Goal: Information Seeking & Learning: Check status

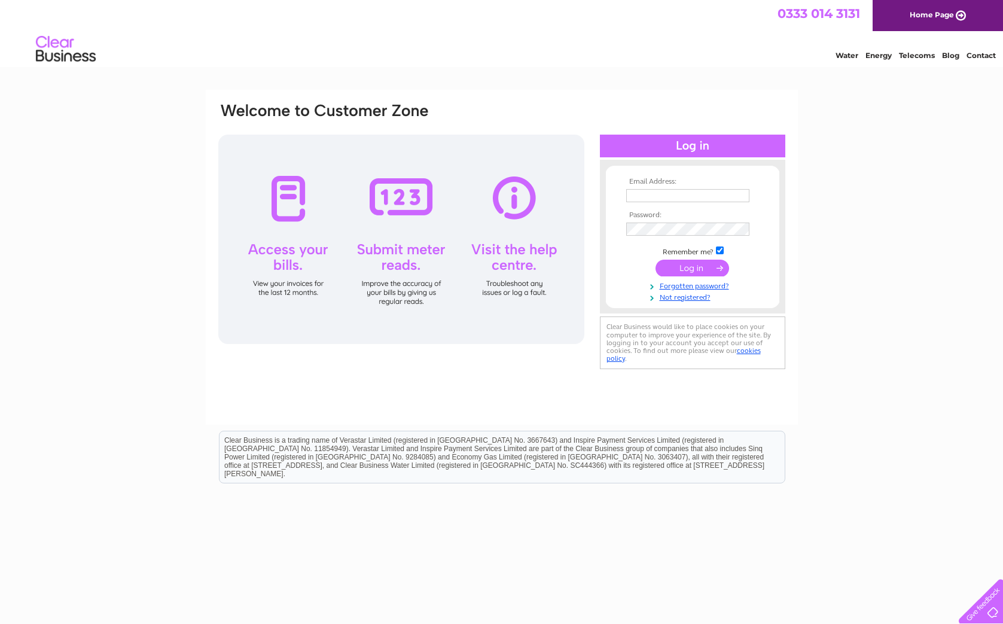
type input "info@racheltrevormorgan.com"
click at [710, 269] on input "submit" at bounding box center [693, 268] width 74 height 17
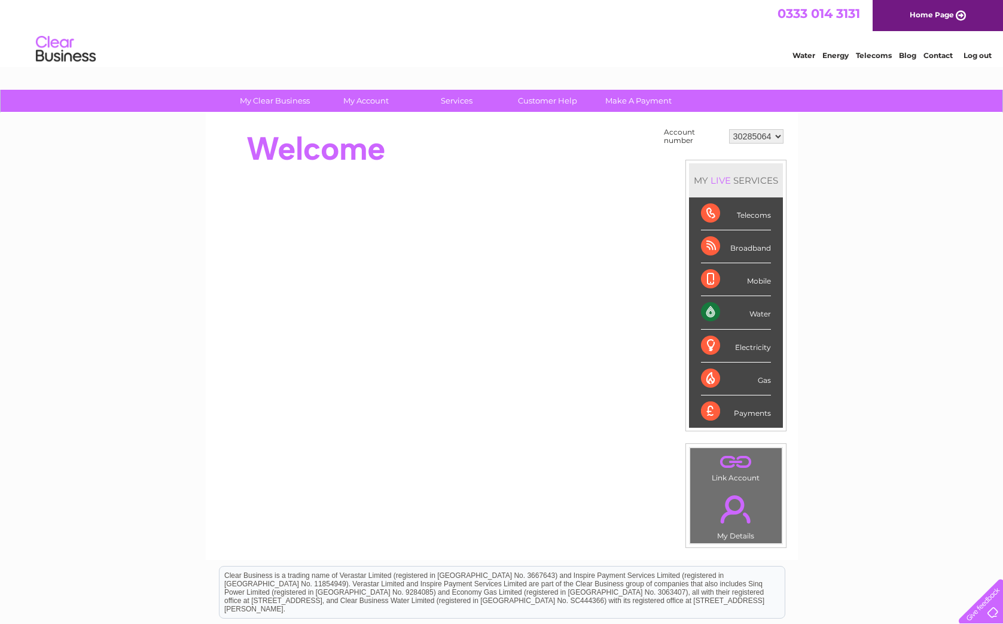
click at [769, 133] on select "30285064 30299076 30299099 30299616" at bounding box center [756, 136] width 54 height 14
select select "30299616"
click at [729, 129] on select "30285064 30299076 30299099 30299616" at bounding box center [756, 136] width 54 height 14
click at [749, 133] on select "30285064 30299076 30299099 30299616" at bounding box center [756, 136] width 54 height 14
select select "30299099"
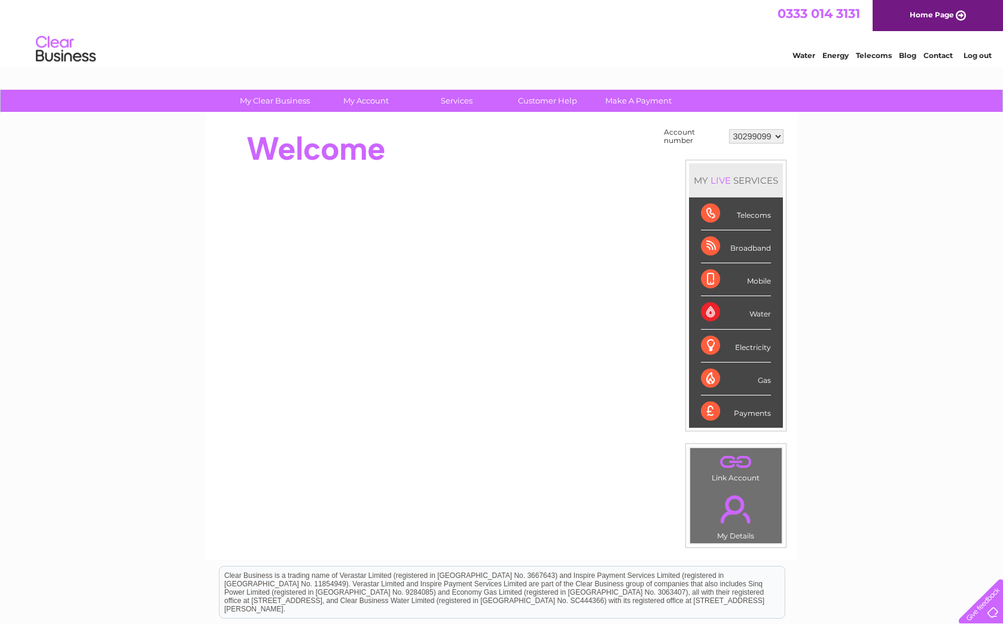
click at [729, 129] on select "30285064 30299076 30299099 30299616" at bounding box center [756, 136] width 54 height 14
click at [742, 136] on select "30285064 30299076 30299099 30299616" at bounding box center [756, 136] width 54 height 14
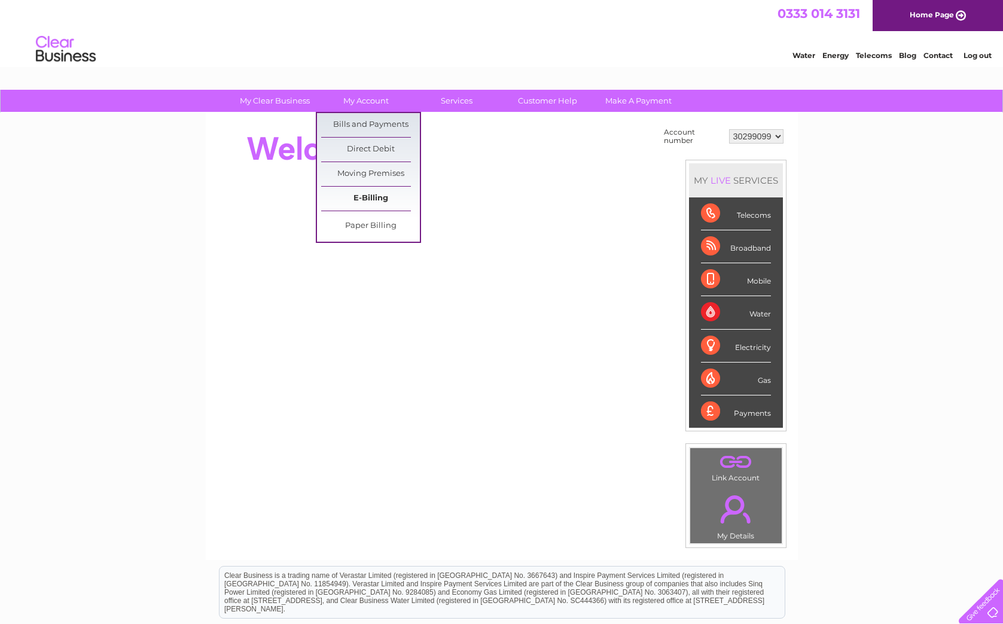
click at [373, 197] on link "E-Billing" at bounding box center [370, 199] width 99 height 24
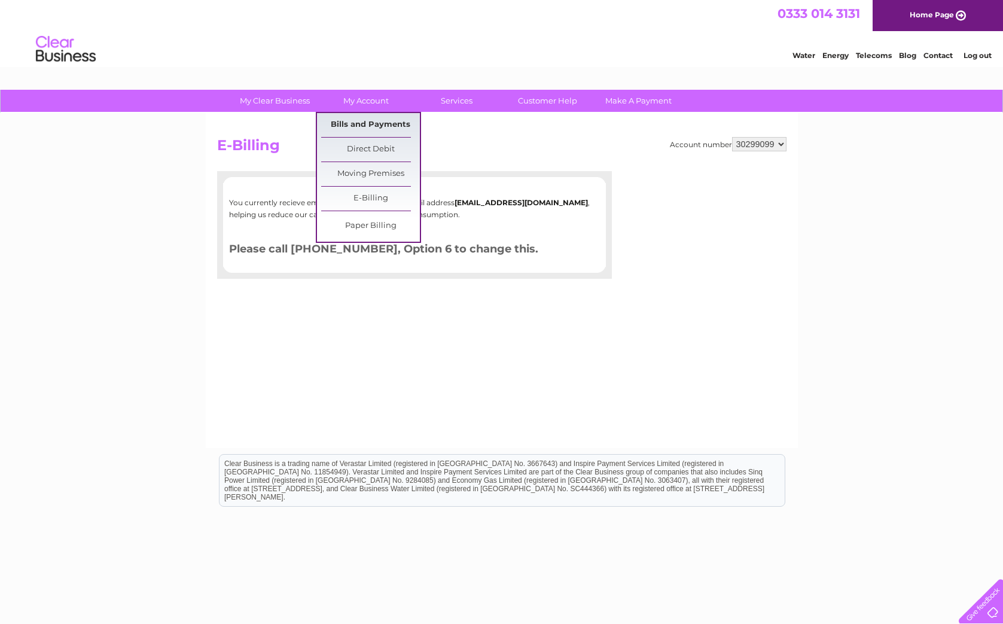
click at [376, 120] on link "Bills and Payments" at bounding box center [370, 125] width 99 height 24
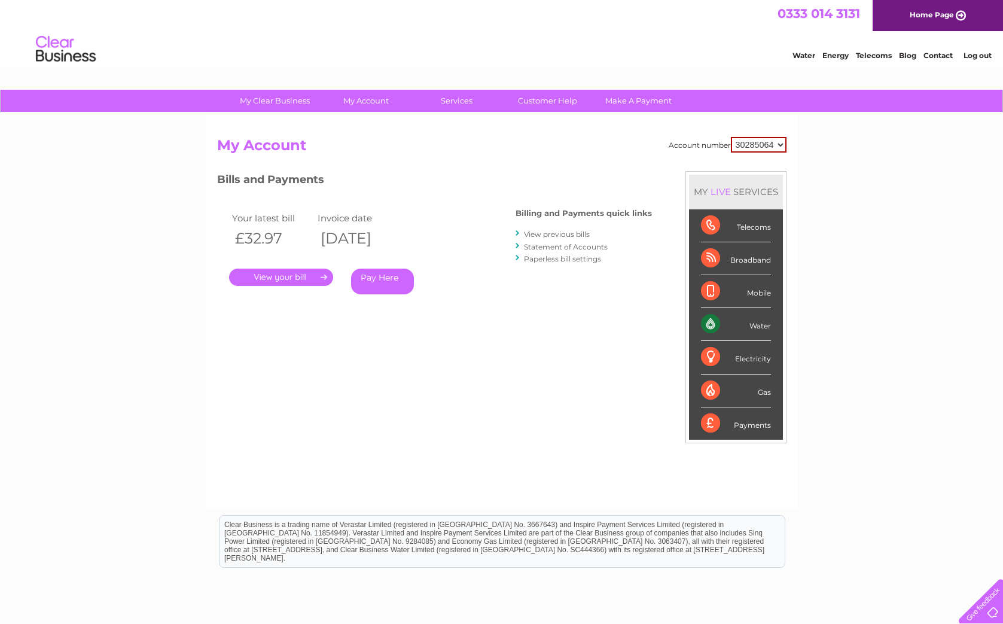
click at [260, 275] on link "." at bounding box center [281, 277] width 104 height 17
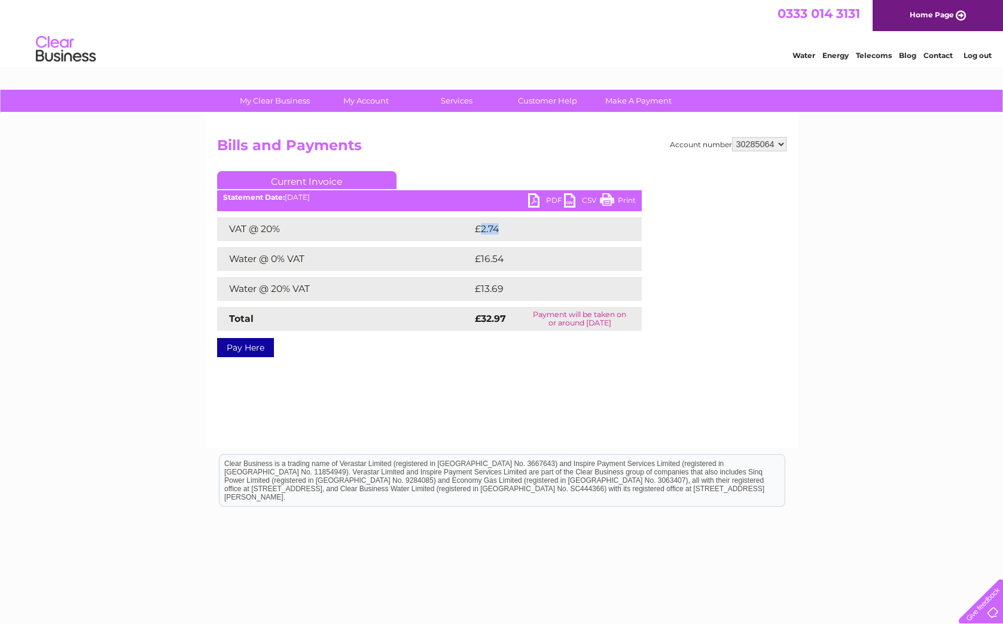
drag, startPoint x: 481, startPoint y: 229, endPoint x: 509, endPoint y: 229, distance: 27.5
click at [509, 229] on td "£2.74" at bounding box center [543, 229] width 142 height 24
copy td "2.74"
click at [771, 143] on select "30285064 30299076 30299099 30299616" at bounding box center [759, 144] width 54 height 14
select select "30299076"
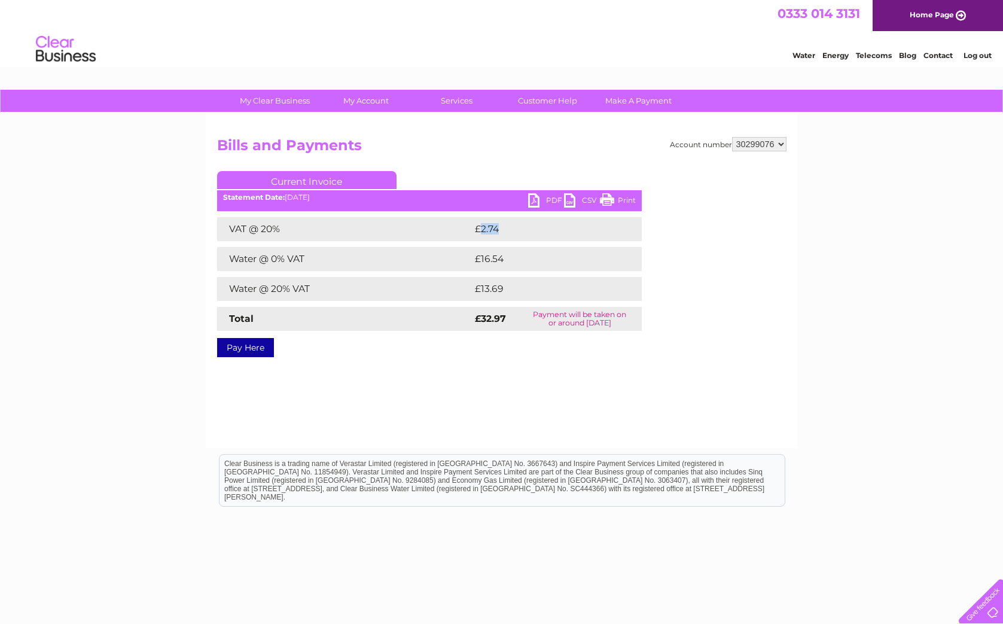
click at [732, 137] on select "30285064 30299076 30299099 30299616" at bounding box center [759, 144] width 54 height 14
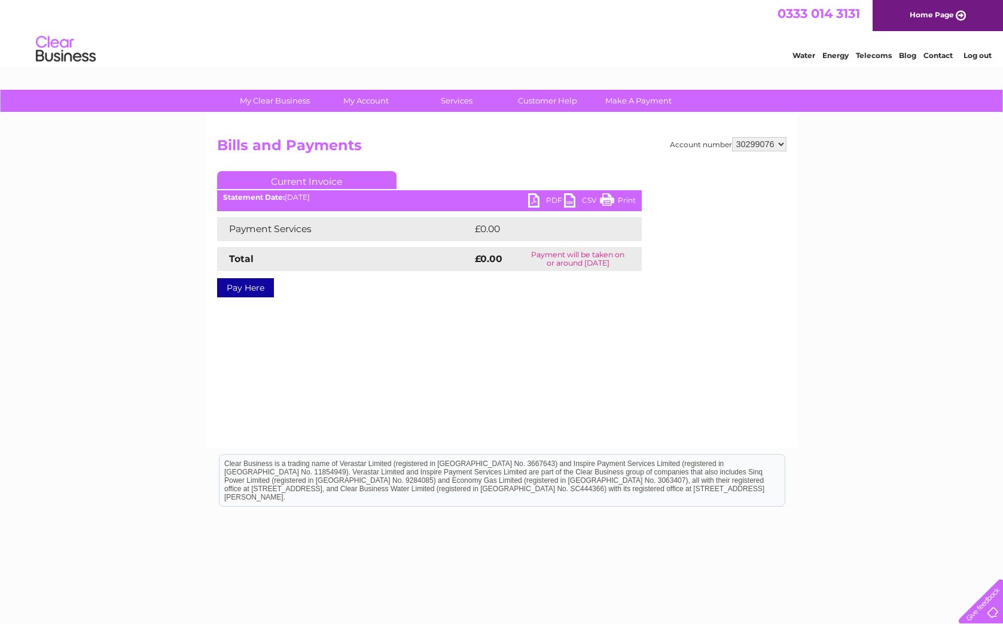
click at [763, 144] on select "30285064 30299076 30299099 30299616" at bounding box center [759, 144] width 54 height 14
select select "30299099"
click at [732, 137] on select "30285064 30299076 30299099 30299616" at bounding box center [759, 144] width 54 height 14
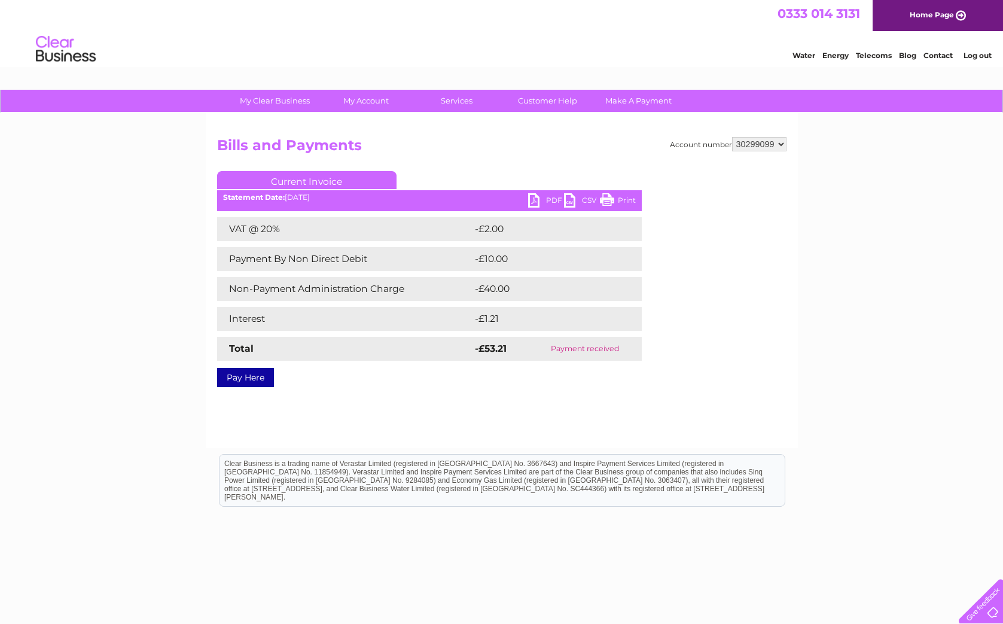
click at [759, 145] on select "30285064 30299076 30299099 30299616" at bounding box center [759, 144] width 54 height 14
select select "30299616"
click at [732, 137] on select "30285064 30299076 30299099 30299616" at bounding box center [759, 144] width 54 height 14
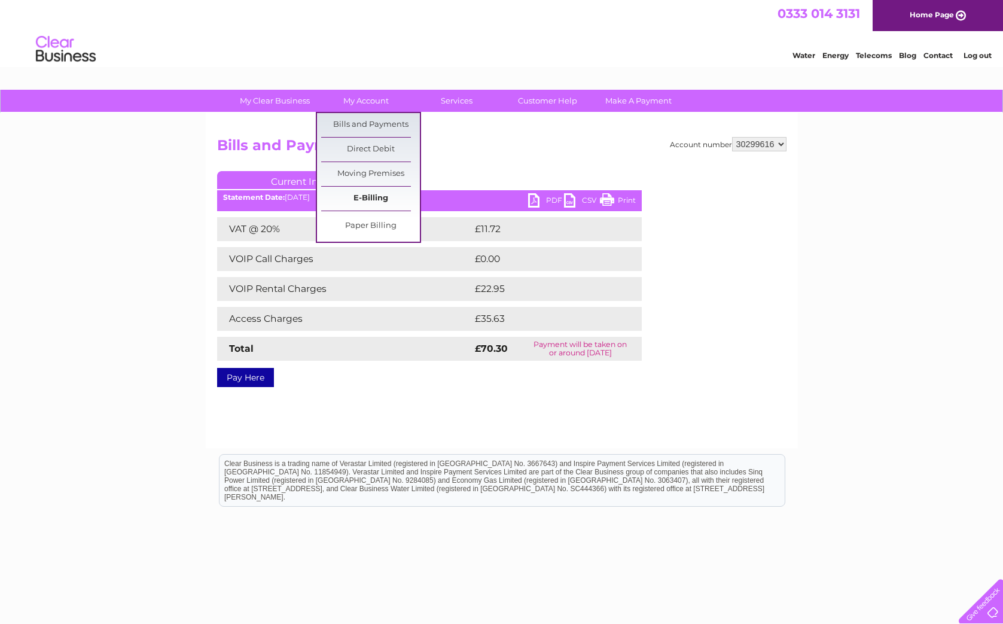
click at [380, 197] on link "E-Billing" at bounding box center [370, 199] width 99 height 24
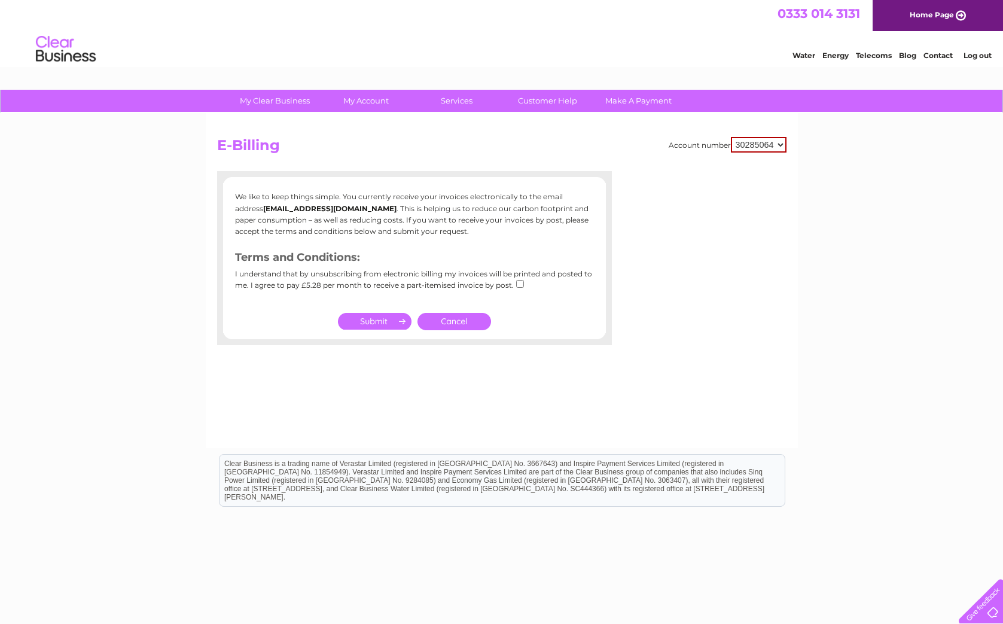
click at [458, 324] on link "Cancel" at bounding box center [455, 321] width 74 height 17
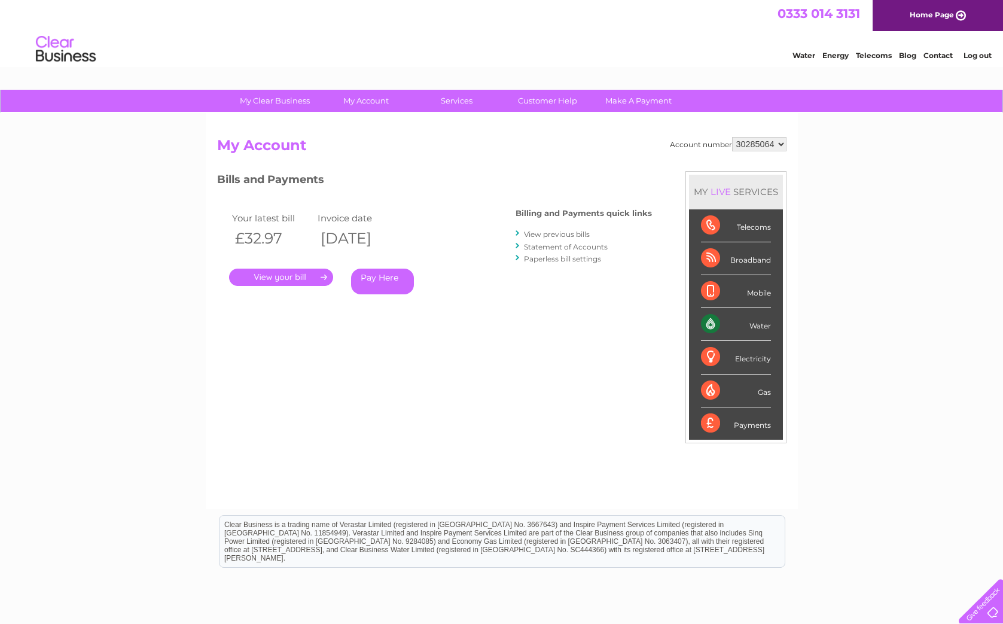
click at [567, 233] on link "View previous bills" at bounding box center [557, 234] width 66 height 9
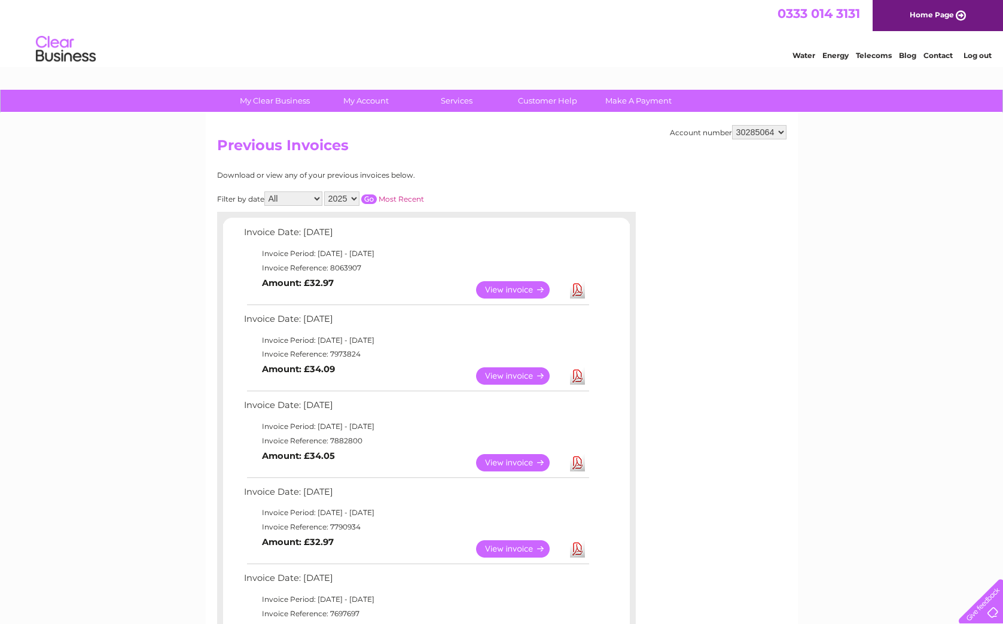
click at [511, 549] on link "View" at bounding box center [520, 548] width 88 height 17
click at [534, 462] on link "View" at bounding box center [520, 462] width 88 height 17
click at [515, 374] on link "View" at bounding box center [520, 375] width 88 height 17
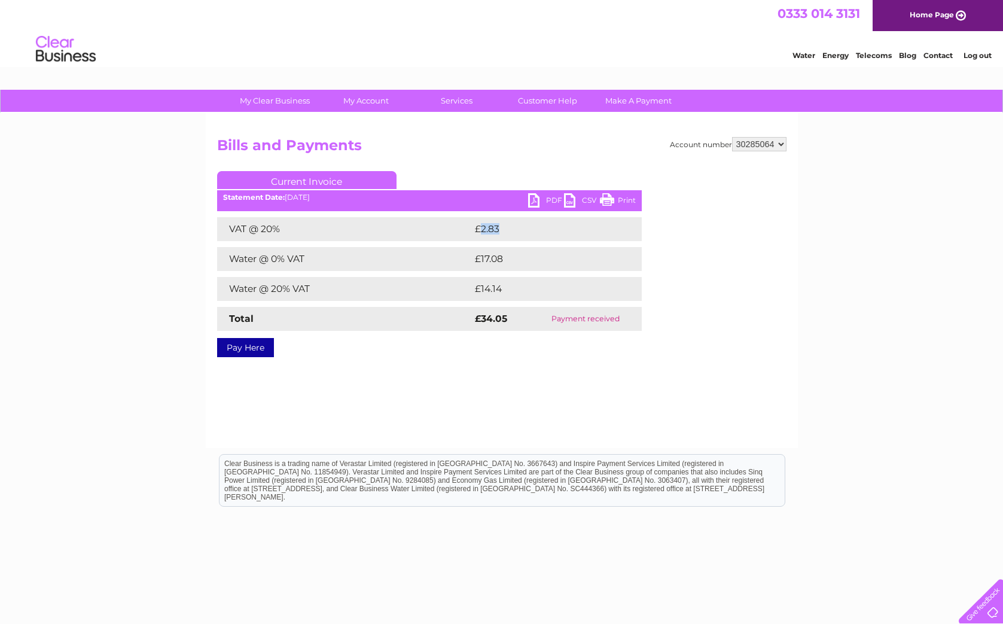
drag, startPoint x: 479, startPoint y: 231, endPoint x: 501, endPoint y: 229, distance: 21.7
click at [501, 229] on td "£2.83" at bounding box center [543, 229] width 142 height 24
copy td "2.83"
drag, startPoint x: 480, startPoint y: 227, endPoint x: 503, endPoint y: 228, distance: 23.4
click at [503, 228] on td "£2.83" at bounding box center [543, 229] width 142 height 24
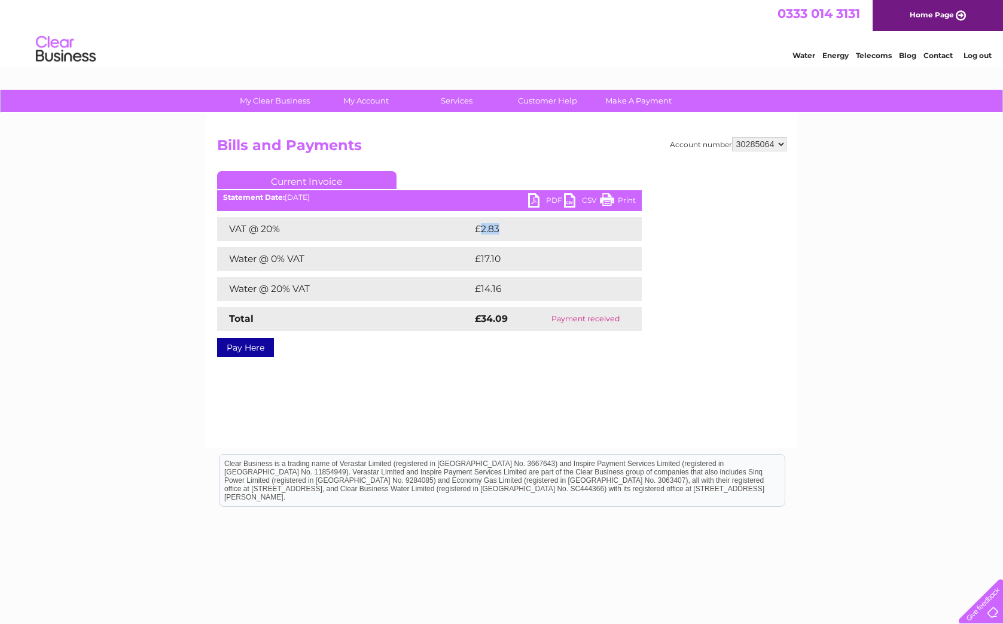
copy td "2.83"
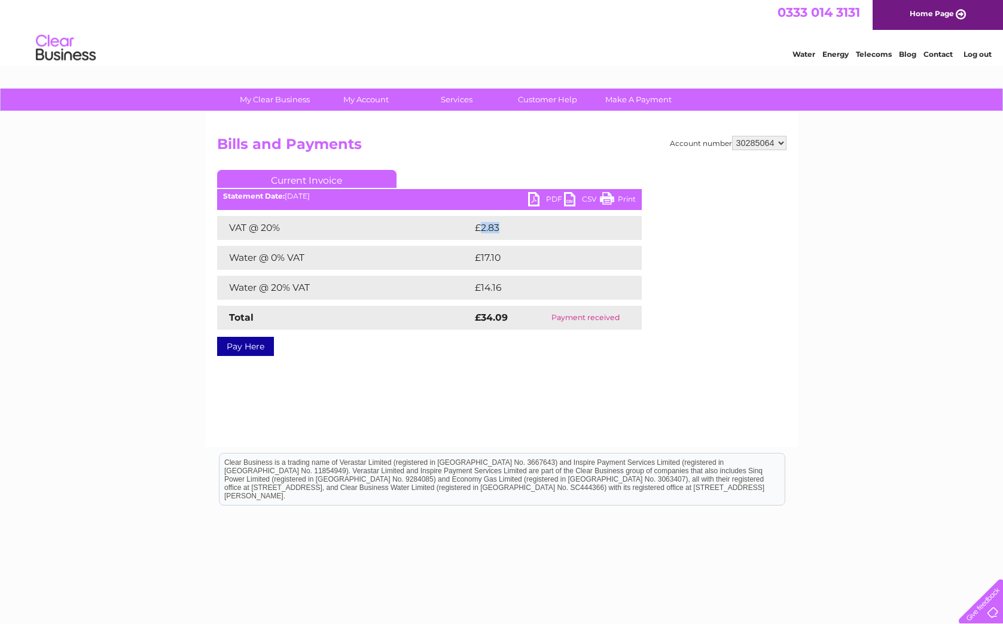
click at [778, 142] on select "30285064 30299076 30299099 30299616" at bounding box center [759, 143] width 54 height 14
select select "30299616"
click at [732, 136] on select "30285064 30299076 30299099 30299616" at bounding box center [759, 143] width 54 height 14
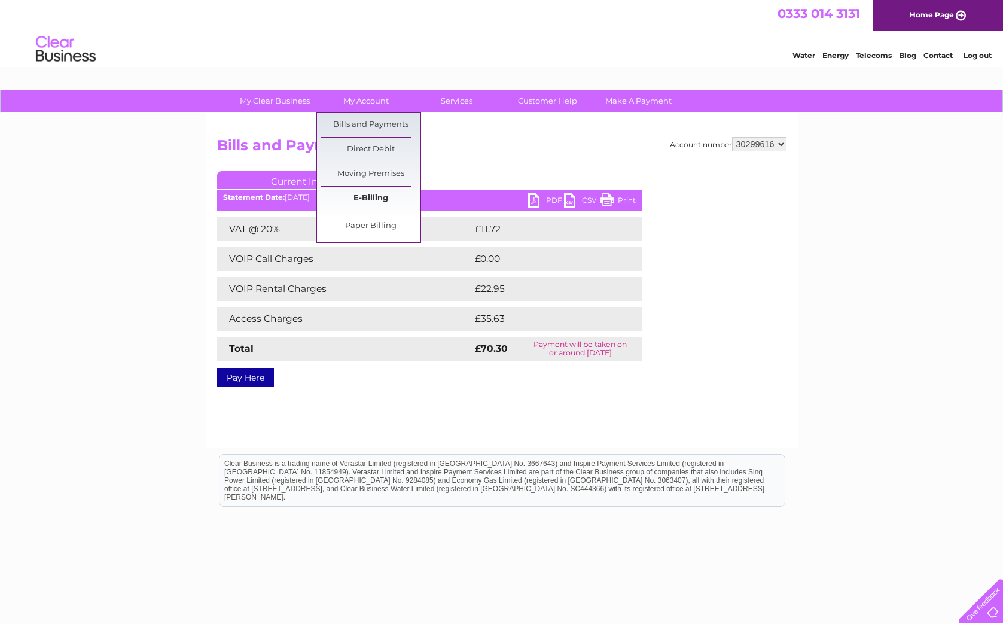
click at [376, 193] on link "E-Billing" at bounding box center [370, 199] width 99 height 24
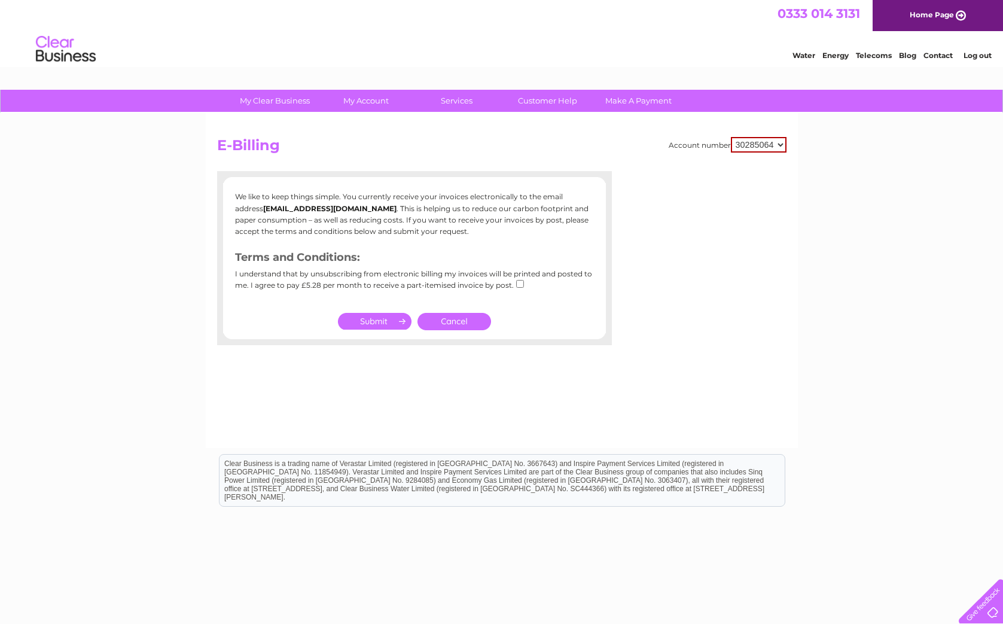
click at [436, 320] on link "Cancel" at bounding box center [455, 321] width 74 height 17
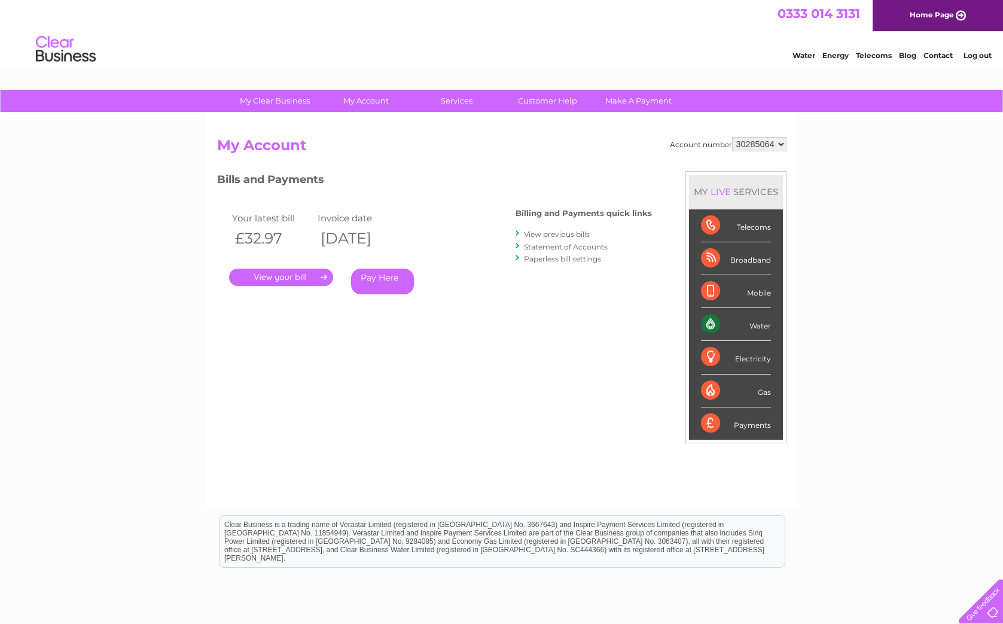
drag, startPoint x: 722, startPoint y: 288, endPoint x: 698, endPoint y: 293, distance: 25.0
click at [722, 288] on div "Mobile" at bounding box center [736, 291] width 70 height 33
click at [755, 142] on select "30285064 30299076 30299099 30299616" at bounding box center [759, 144] width 54 height 14
select select "30299616"
click at [732, 137] on select "30285064 30299076 30299099 30299616" at bounding box center [759, 144] width 54 height 14
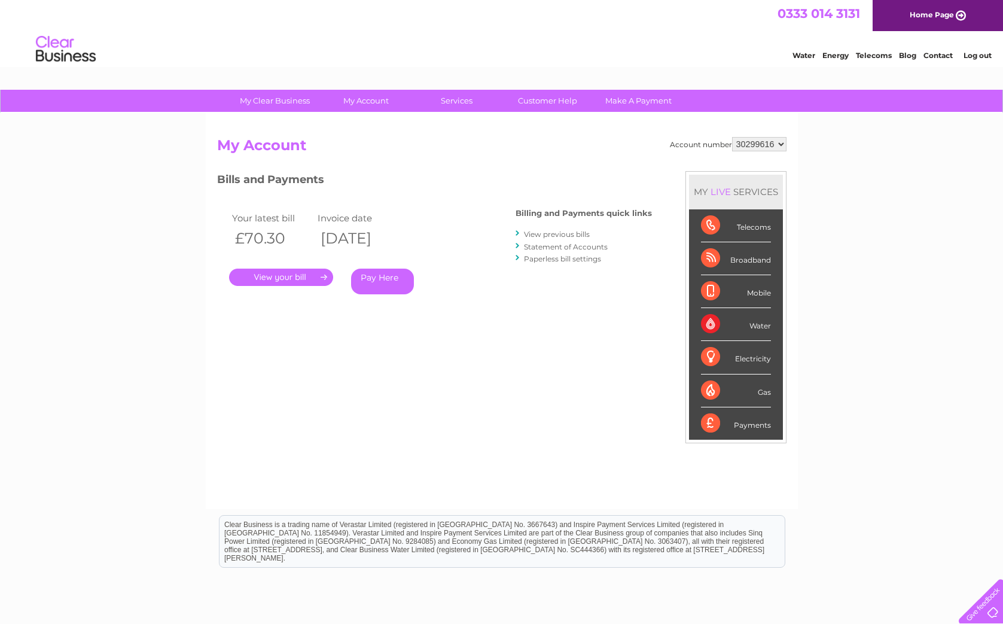
click at [556, 235] on link "View previous bills" at bounding box center [557, 234] width 66 height 9
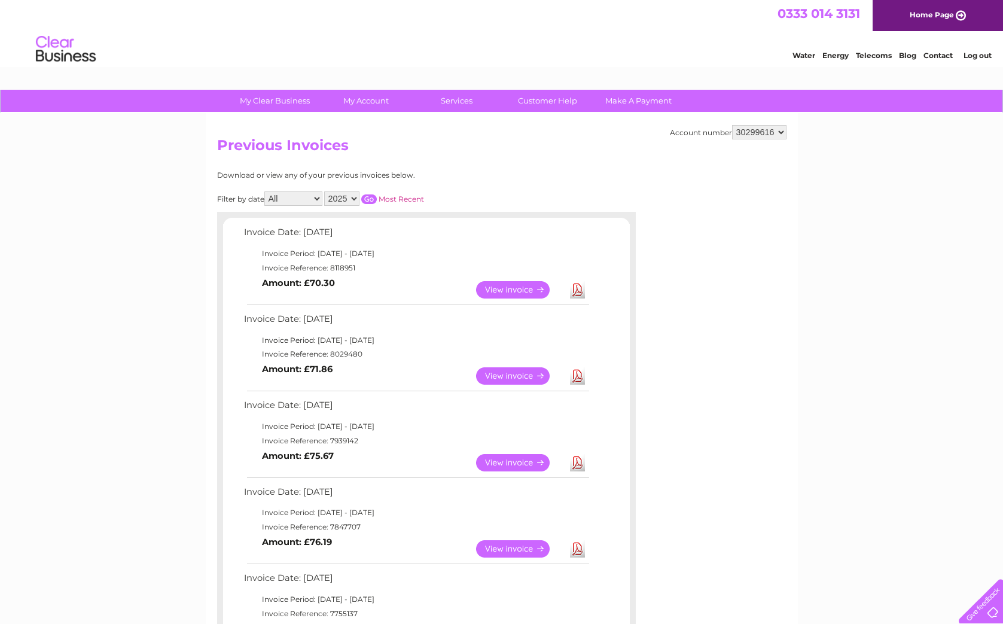
click at [510, 375] on link "View" at bounding box center [520, 375] width 88 height 17
click at [527, 462] on link "View" at bounding box center [520, 462] width 88 height 17
click at [514, 545] on link "View" at bounding box center [520, 548] width 88 height 17
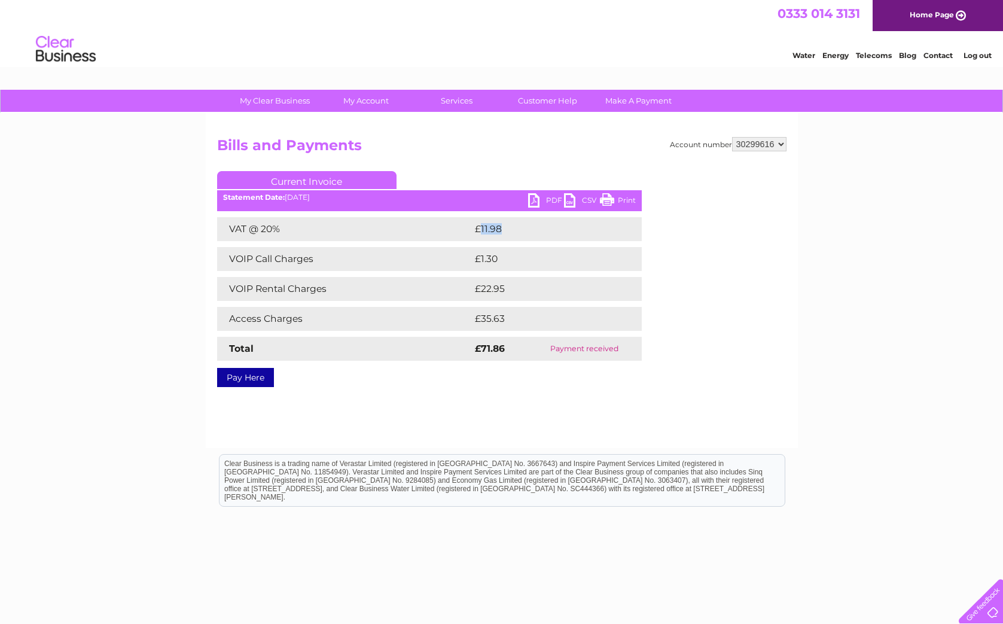
drag, startPoint x: 482, startPoint y: 229, endPoint x: 512, endPoint y: 229, distance: 29.3
click at [512, 229] on td "£11.98" at bounding box center [544, 229] width 144 height 24
copy td "11.98"
